Goal: Information Seeking & Learning: Understand process/instructions

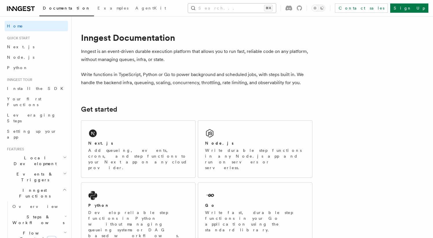
click at [276, 6] on button "Search... ⌘K" at bounding box center [232, 7] width 88 height 9
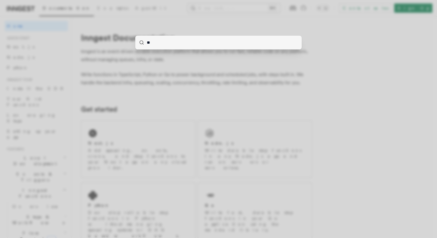
type input "***"
click at [145, 55] on div at bounding box center [218, 119] width 437 height 238
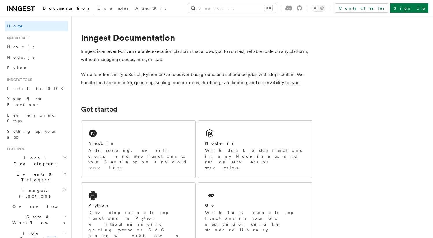
click at [28, 155] on span "Local Development" at bounding box center [34, 161] width 58 height 12
click at [25, 191] on span "Inngest Dev Server" at bounding box center [40, 197] width 56 height 12
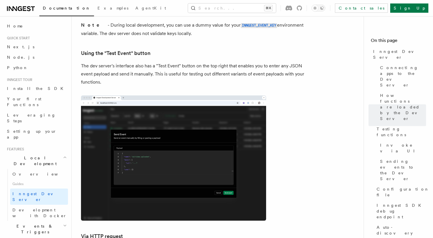
scroll to position [1073, 0]
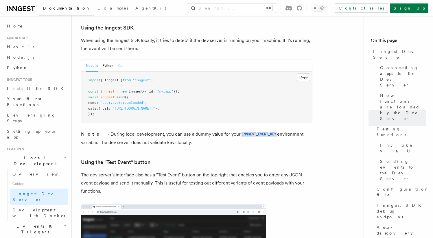
click at [121, 60] on button "Go" at bounding box center [120, 66] width 5 height 12
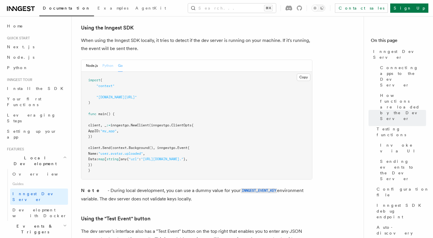
click at [107, 60] on button "Python" at bounding box center [107, 66] width 11 height 12
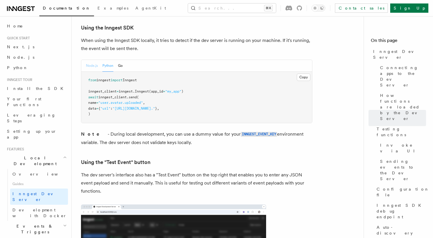
click at [88, 60] on button "Node.js" at bounding box center [92, 66] width 12 height 12
click at [122, 60] on button "Go" at bounding box center [120, 66] width 5 height 12
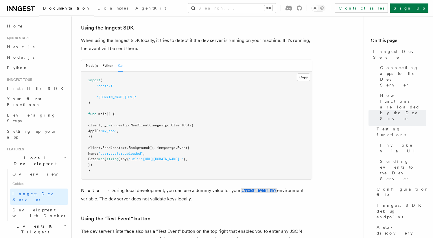
click at [29, 221] on h2 "Events & Triggers" at bounding box center [36, 229] width 63 height 16
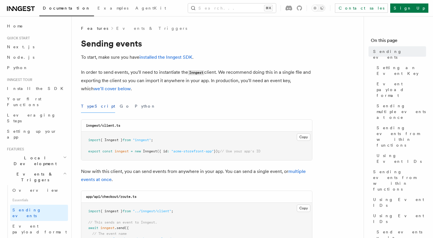
scroll to position [5, 0]
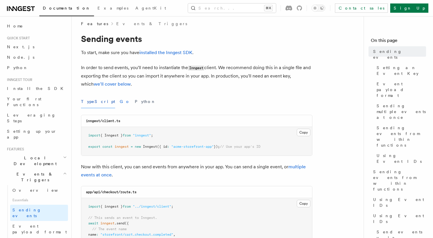
click at [120, 103] on button "Go" at bounding box center [125, 101] width 10 height 13
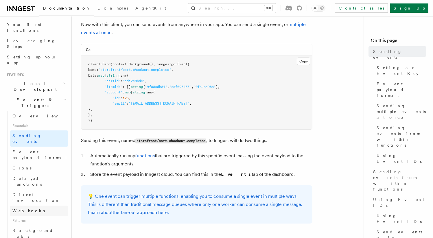
scroll to position [78, 0]
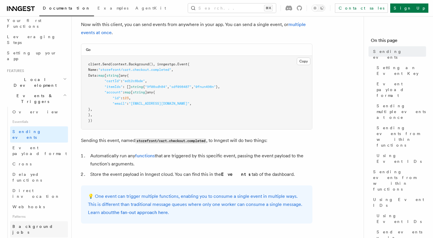
click at [42, 221] on link "Background jobs" at bounding box center [39, 229] width 58 height 16
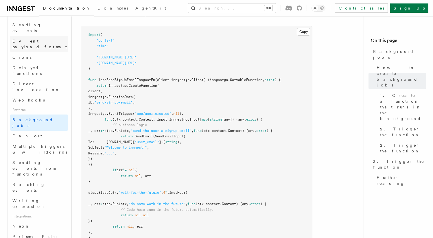
scroll to position [125, 0]
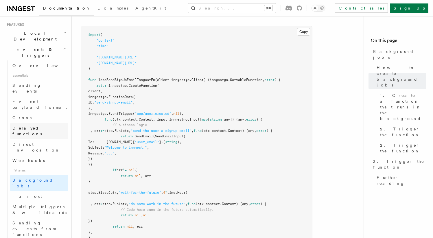
click at [34, 126] on span "Delayed functions" at bounding box center [26, 131] width 29 height 10
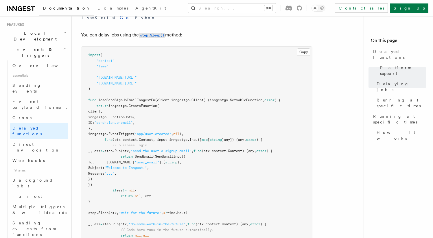
scroll to position [207, 0]
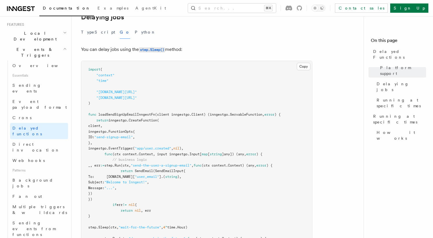
click at [127, 112] on span "loadSendSignUpEmailInngestFn" at bounding box center [126, 114] width 57 height 4
copy span "loadSendSignUpEmailInngestFn"
click at [34, 178] on span "Background jobs" at bounding box center [32, 183] width 41 height 10
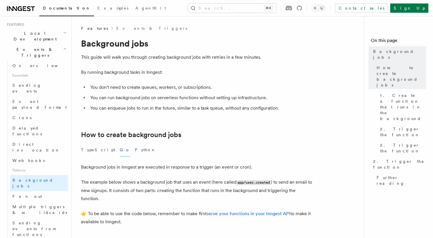
scroll to position [280, 0]
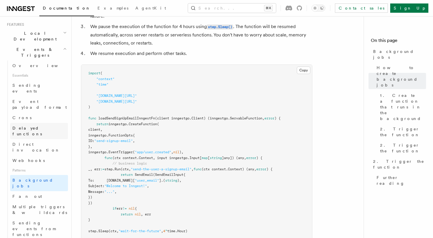
click at [26, 126] on span "Delayed functions" at bounding box center [26, 131] width 29 height 10
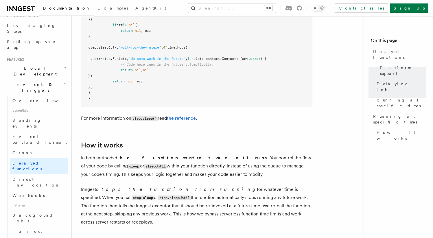
scroll to position [87, 0]
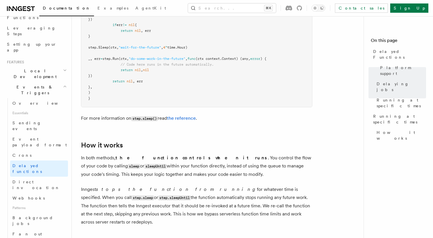
click at [49, 82] on h2 "Events & Triggers" at bounding box center [36, 90] width 63 height 16
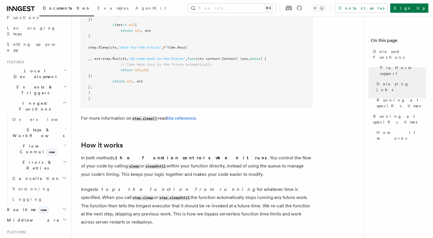
click at [45, 98] on h2 "Inngest Functions" at bounding box center [36, 106] width 63 height 16
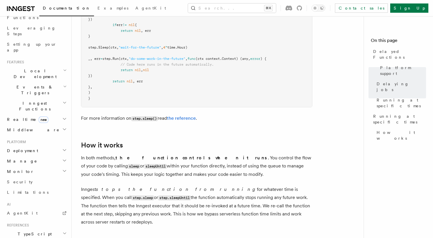
click at [45, 98] on h2 "Inngest Functions" at bounding box center [36, 106] width 63 height 16
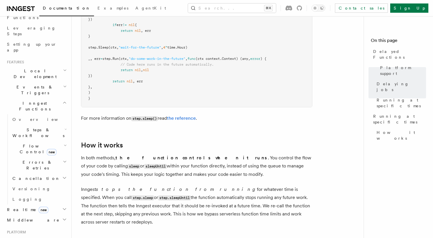
click at [39, 127] on span "Steps & Workflows" at bounding box center [37, 133] width 54 height 12
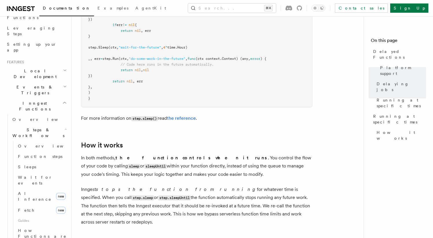
click at [39, 127] on span "Steps & Workflows" at bounding box center [37, 133] width 54 height 12
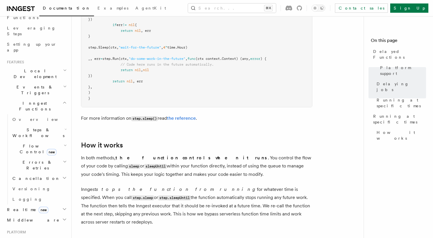
click at [64, 96] on header "Search... Documentation Examples AgentKit Home Quick start Next.js Node.js Pyth…" at bounding box center [36, 127] width 72 height 222
click at [65, 129] on icon "button" at bounding box center [65, 129] width 1 height 1
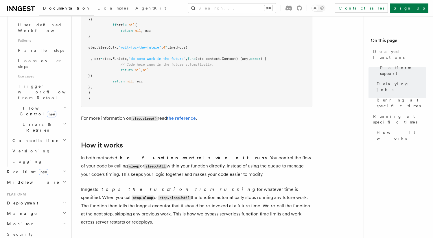
scroll to position [319, 0]
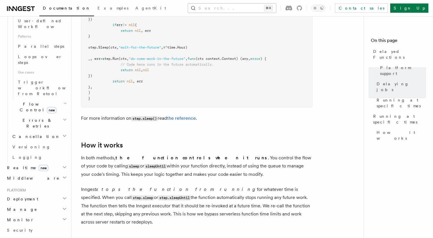
click at [262, 7] on button "Search... ⌘K" at bounding box center [232, 7] width 88 height 9
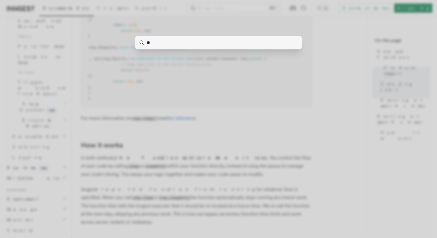
type input "**"
click at [275, 65] on div "**" at bounding box center [218, 119] width 437 height 238
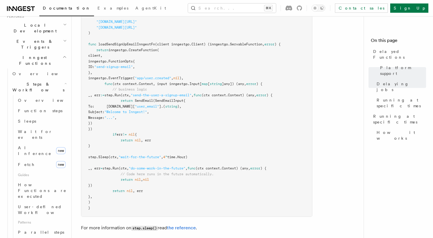
scroll to position [131, 0]
click at [37, 110] on span "Function steps" at bounding box center [40, 112] width 45 height 5
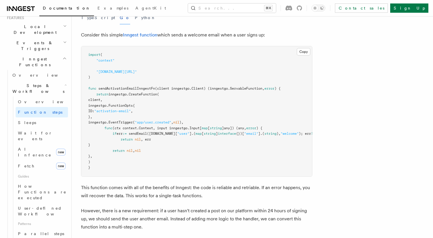
scroll to position [206, 0]
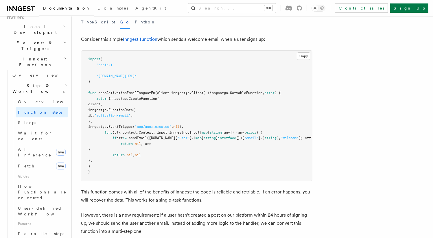
click at [139, 94] on span "sendActivationEmailInngestFn" at bounding box center [126, 93] width 57 height 4
copy span "sendActivationEmailInngestFn"
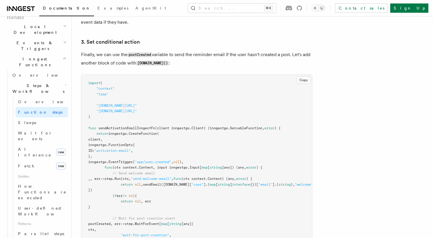
scroll to position [1018, 0]
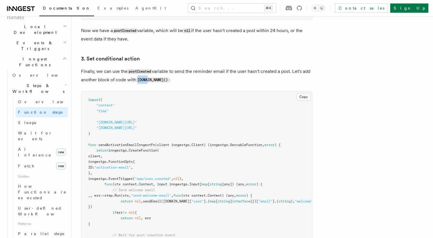
drag, startPoint x: 137, startPoint y: 94, endPoint x: 149, endPoint y: 95, distance: 12.2
click at [149, 82] on code "[DOMAIN_NAME]()" at bounding box center [152, 79] width 32 height 5
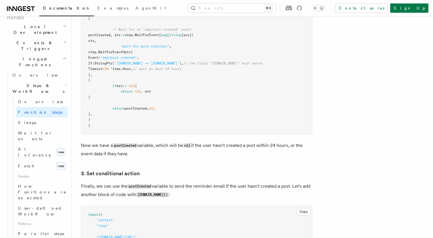
scroll to position [871, 0]
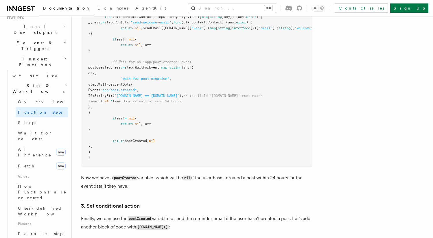
click at [125, 180] on code "postCreated" at bounding box center [125, 177] width 24 height 5
copy code "postCreated"
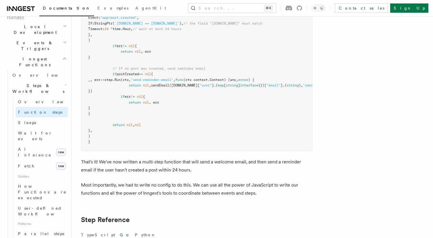
scroll to position [1253, 0]
